Goal: Task Accomplishment & Management: Manage account settings

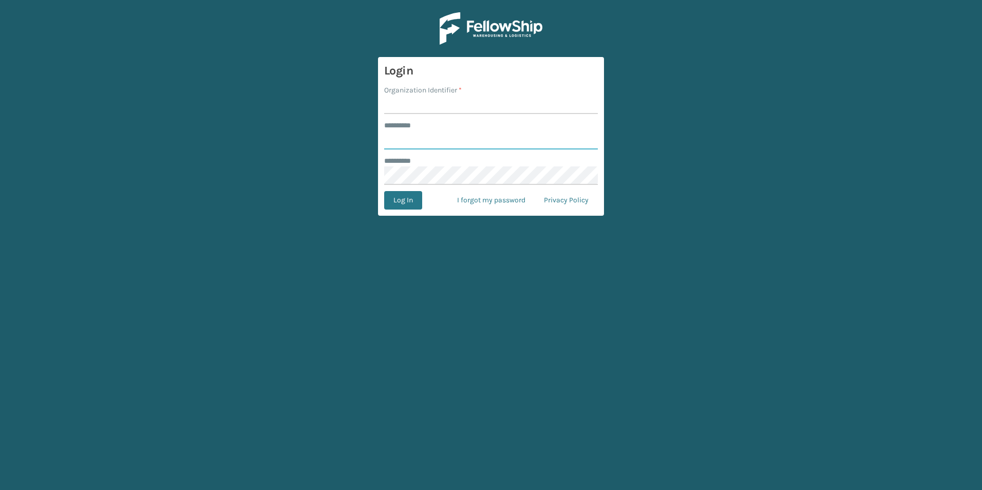
type input "***"
click at [414, 105] on input "Organization Identifier *" at bounding box center [491, 105] width 214 height 18
type input "SuperAdminOrganization"
click at [402, 198] on button "Log In" at bounding box center [403, 200] width 38 height 18
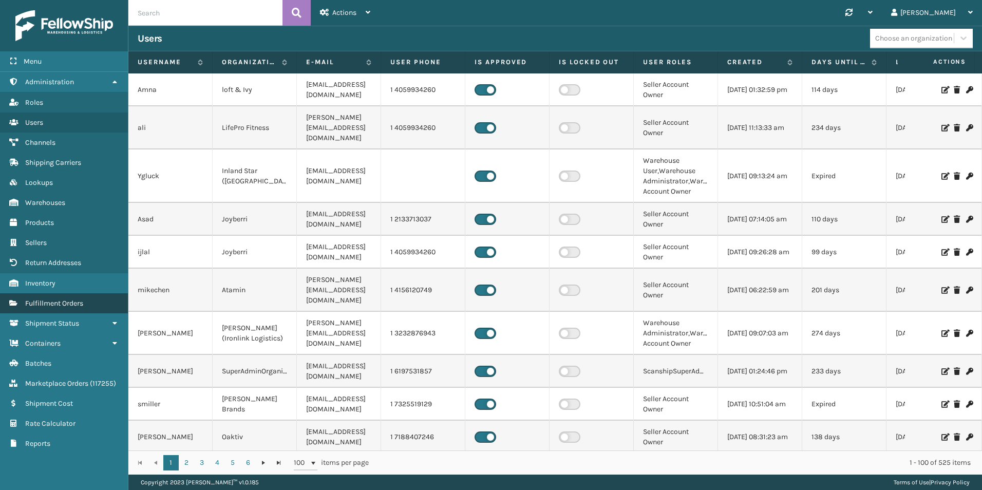
click at [74, 306] on link "Fulfillment Orders" at bounding box center [64, 303] width 128 height 20
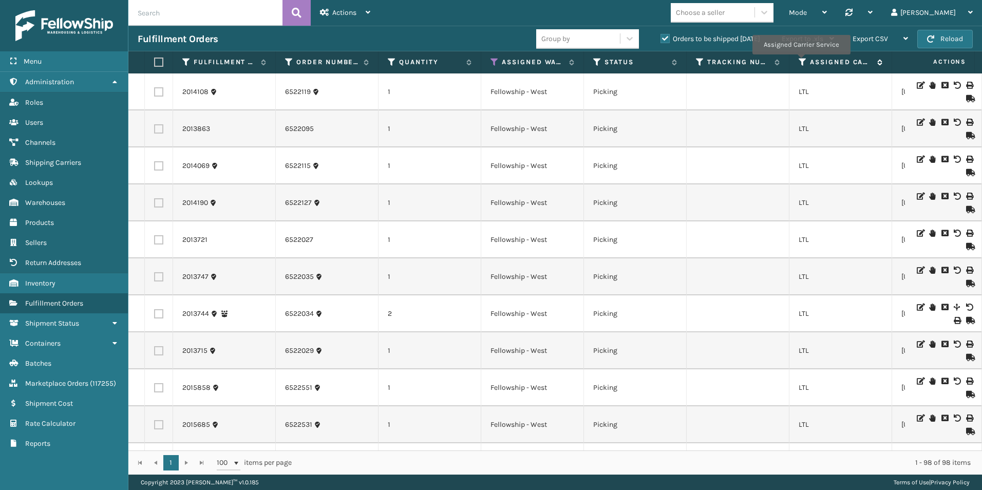
click at [801, 62] on icon at bounding box center [803, 62] width 8 height 9
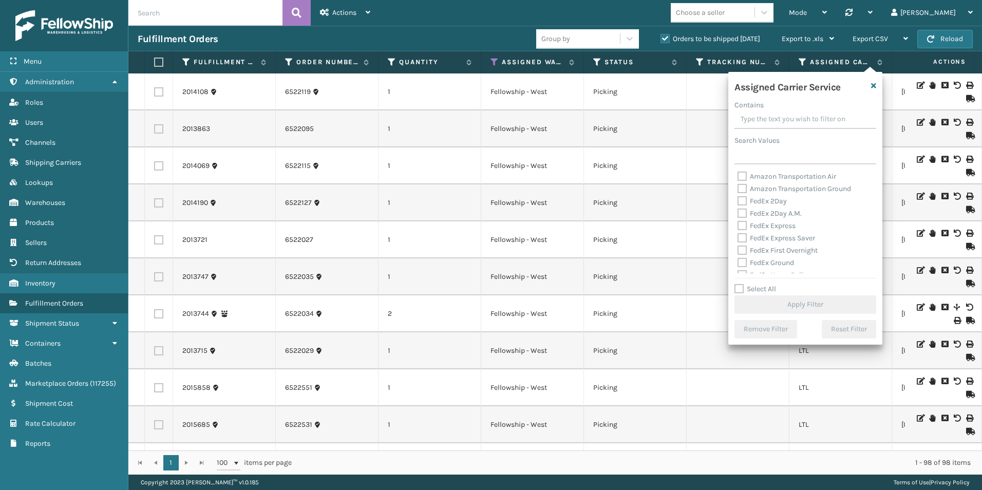
scroll to position [103, 0]
click at [740, 290] on label "Select All" at bounding box center [756, 289] width 42 height 9
click at [740, 284] on input "Select All" at bounding box center [812, 283] width 154 height 1
checkbox input "true"
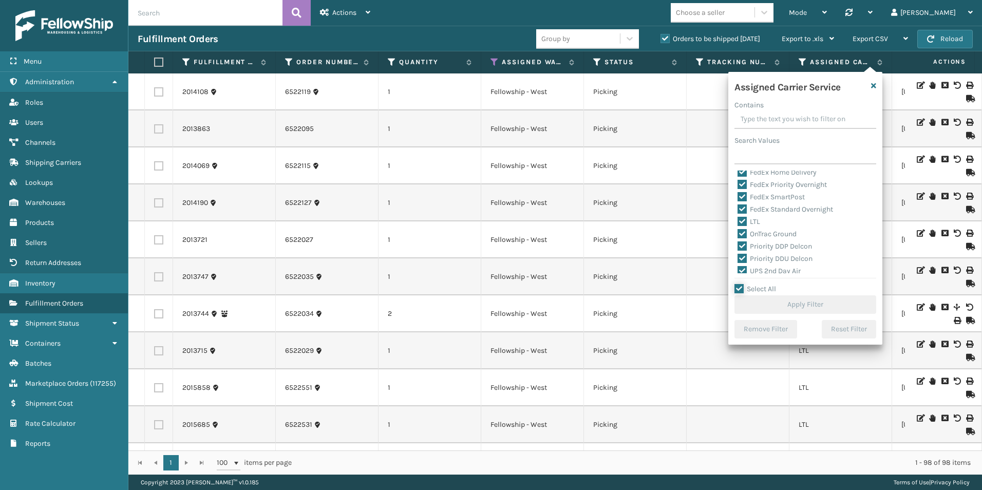
checkbox input "true"
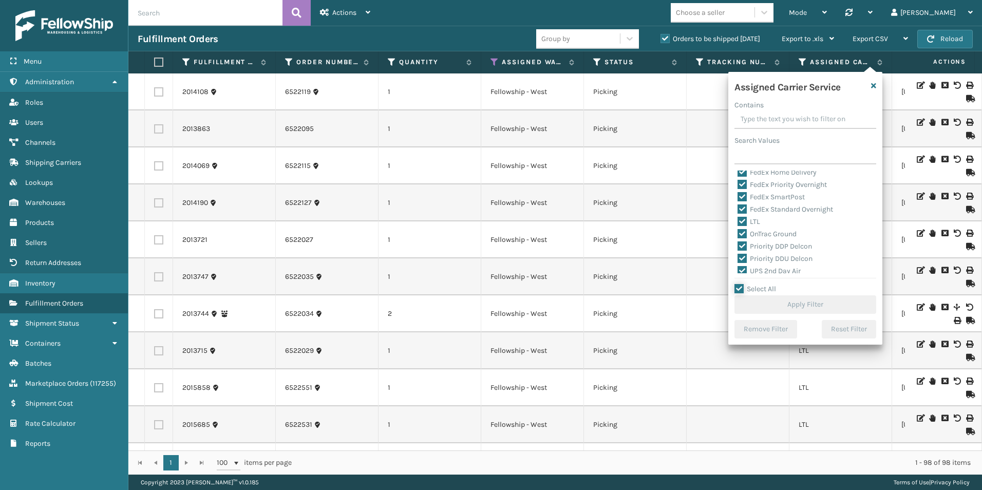
checkbox input "true"
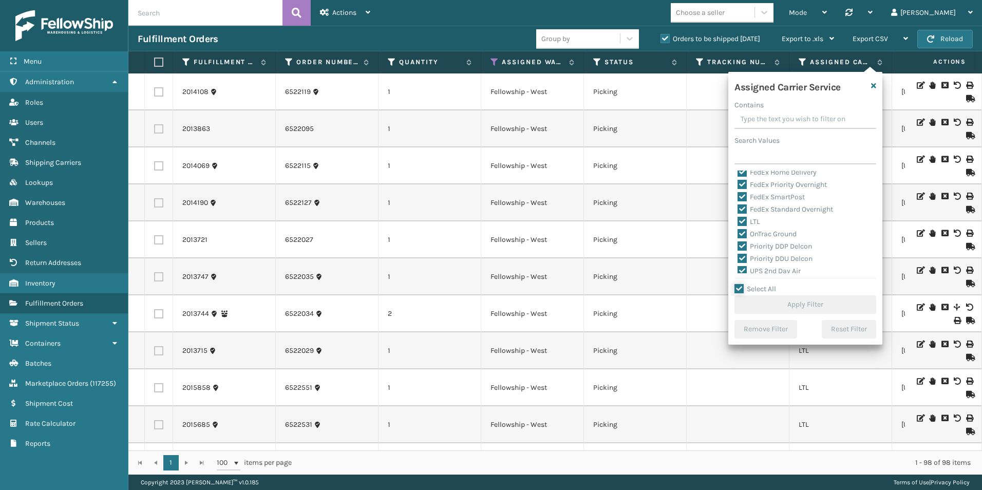
checkbox input "true"
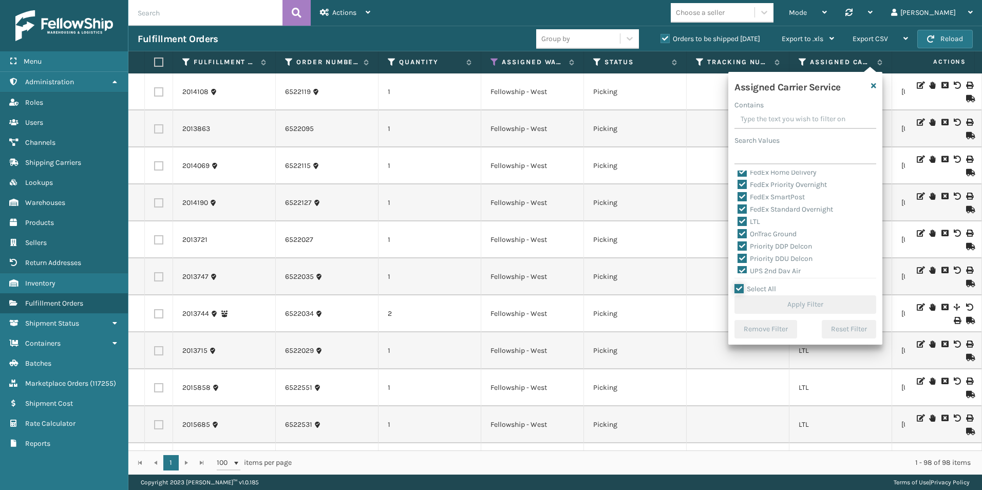
checkbox input "true"
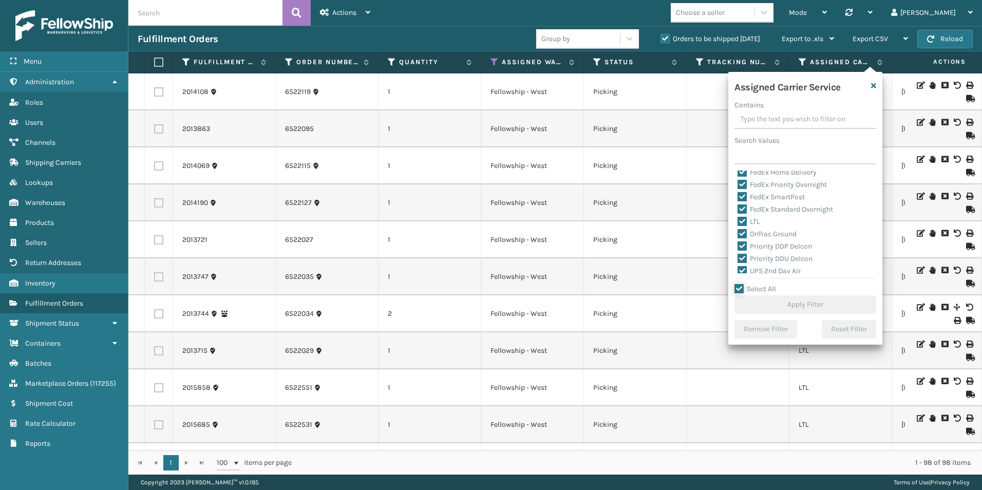
checkbox input "true"
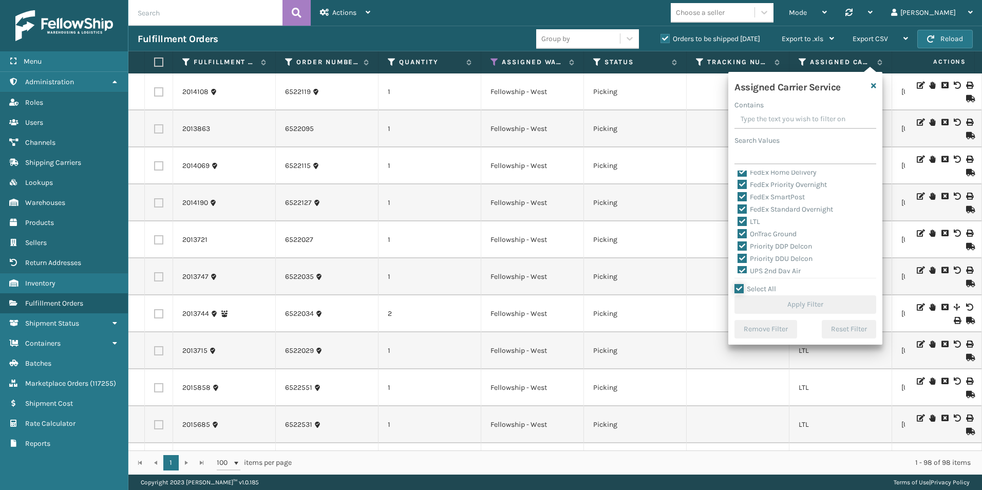
checkbox input "true"
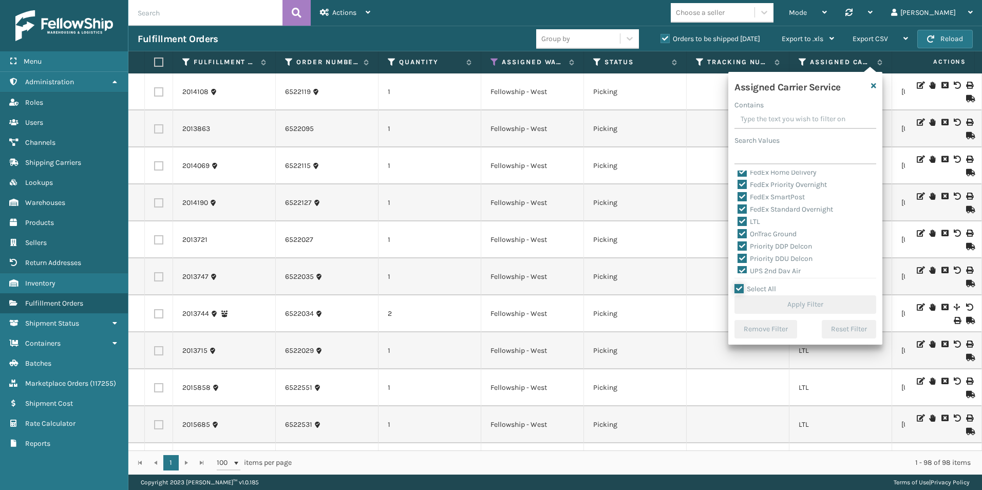
checkbox input "true"
click at [743, 221] on label "LTL" at bounding box center [749, 221] width 23 height 9
click at [738, 221] on input "LTL" at bounding box center [738, 219] width 1 height 7
checkbox input "false"
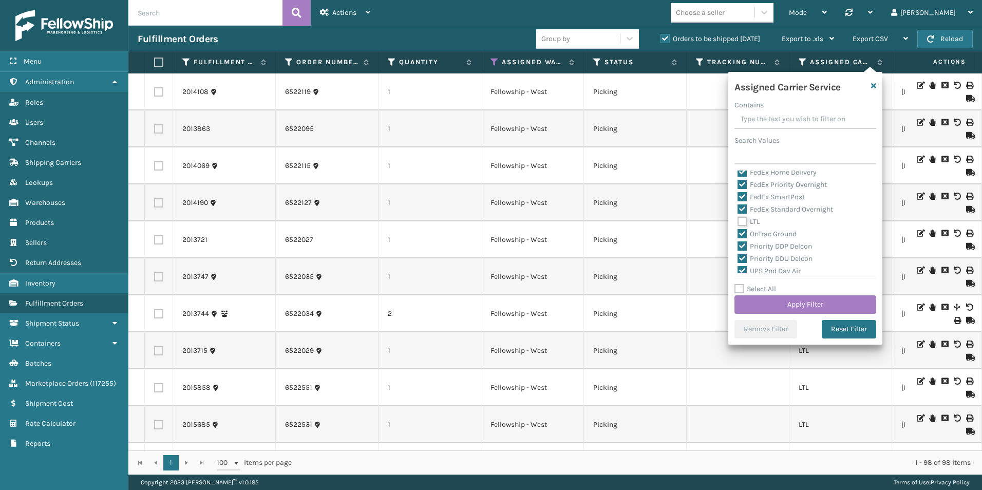
checkbox input "false"
click at [789, 304] on button "Apply Filter" at bounding box center [806, 304] width 142 height 18
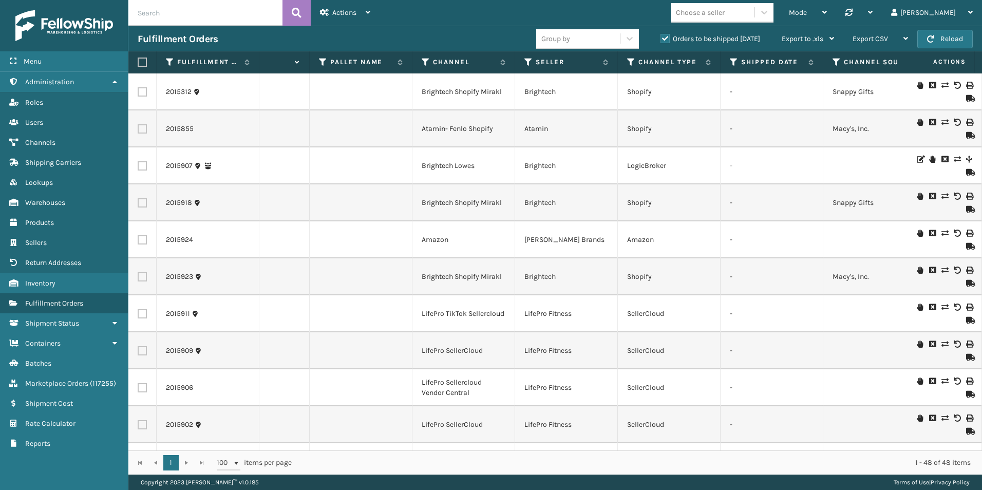
scroll to position [0, 0]
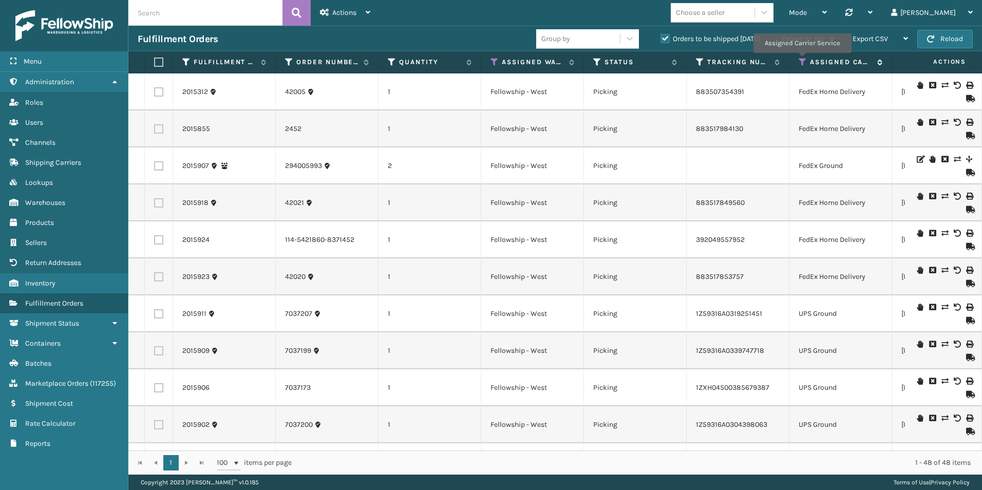
click at [802, 60] on icon at bounding box center [803, 62] width 8 height 9
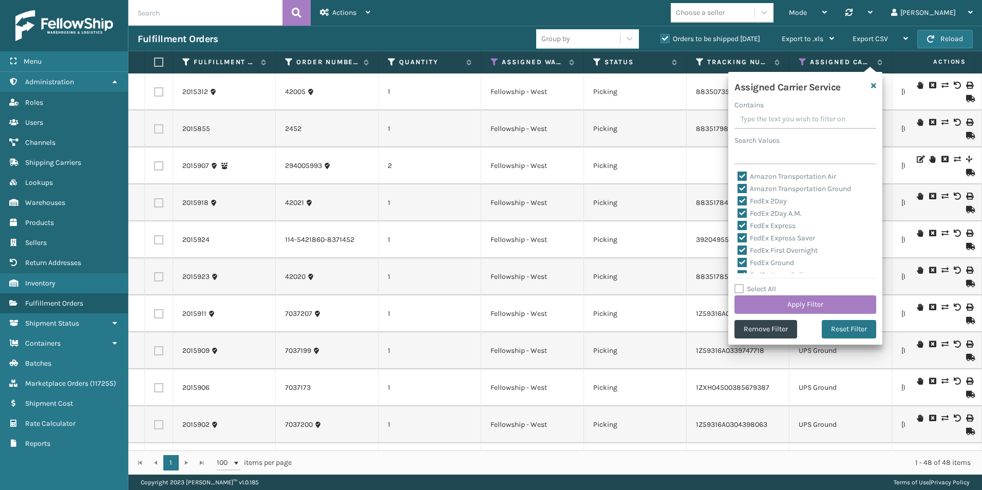
click at [481, 36] on div "Fulfillment Orders" at bounding box center [337, 39] width 399 height 12
